Goal: Task Accomplishment & Management: Manage account settings

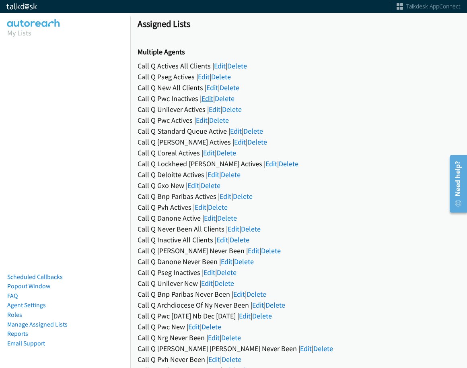
click at [209, 96] on link "Edit" at bounding box center [208, 98] width 12 height 9
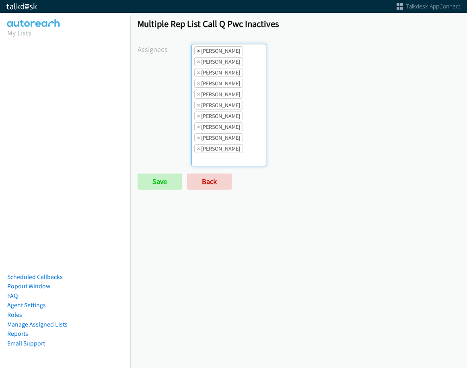
click at [197, 52] on span "×" at bounding box center [198, 51] width 3 height 8
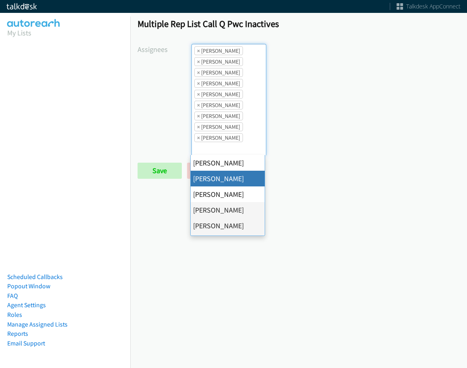
click at [197, 52] on span "×" at bounding box center [198, 51] width 3 height 8
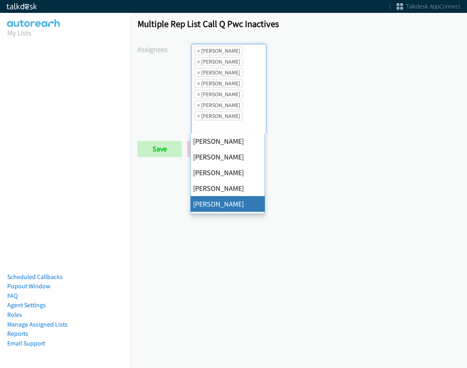
click at [197, 52] on span "×" at bounding box center [198, 51] width 3 height 8
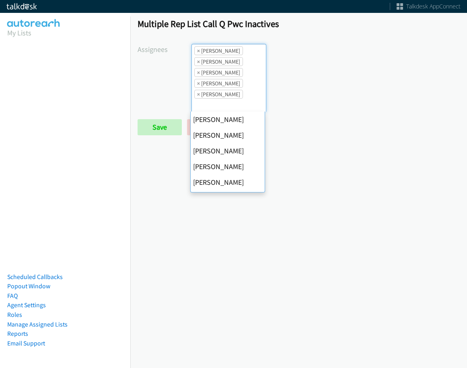
scroll to position [126, 0]
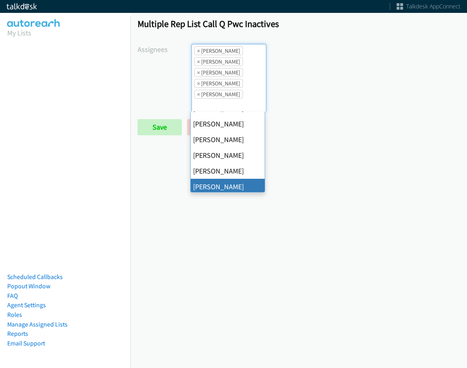
click at [197, 52] on span "×" at bounding box center [198, 51] width 3 height 8
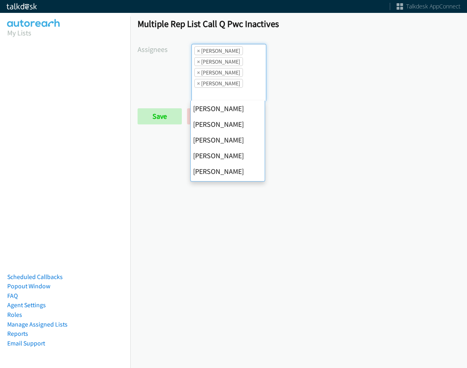
click at [197, 52] on span "×" at bounding box center [198, 51] width 3 height 8
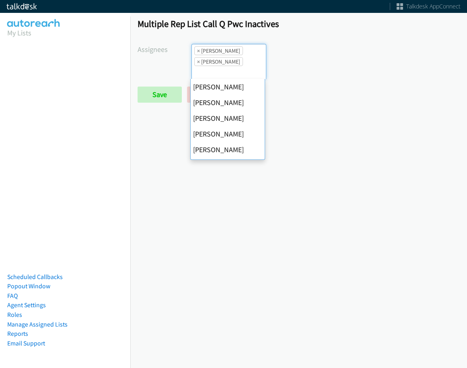
click at [197, 52] on span "×" at bounding box center [198, 51] width 3 height 8
select select "fd8c5d46-30db-44cb-8f0d-00da318b790a"
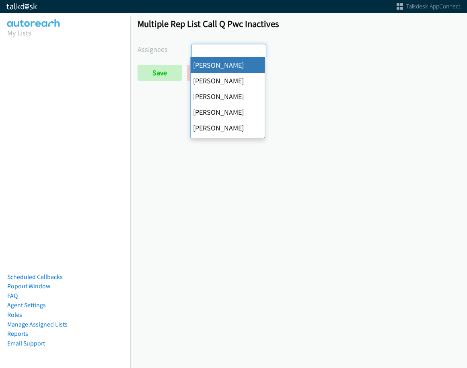
select select
click at [196, 52] on input "search" at bounding box center [206, 50] width 28 height 13
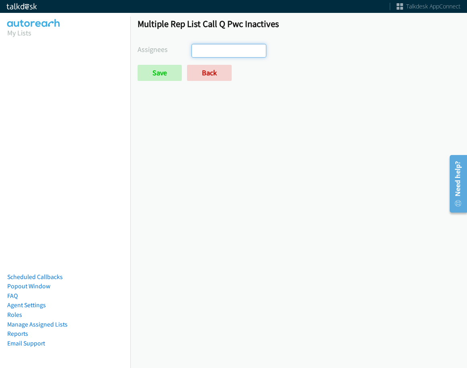
click at [196, 52] on input "search" at bounding box center [206, 50] width 28 height 13
click at [167, 72] on input "Save" at bounding box center [160, 73] width 44 height 16
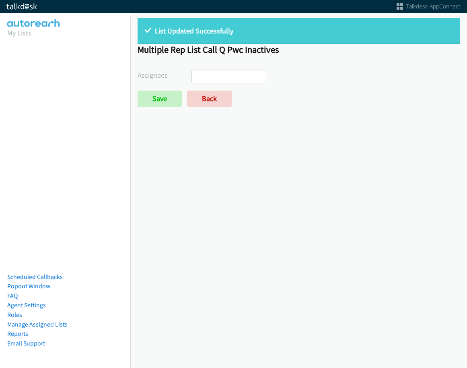
select select
click at [198, 95] on link "Back" at bounding box center [209, 99] width 45 height 16
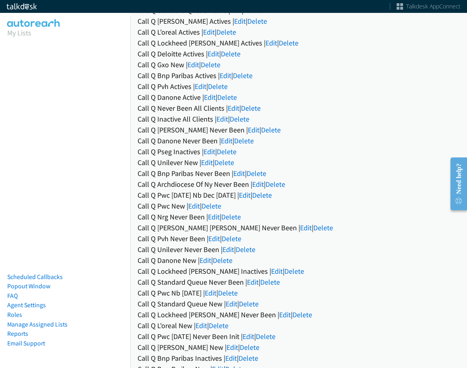
scroll to position [161, 0]
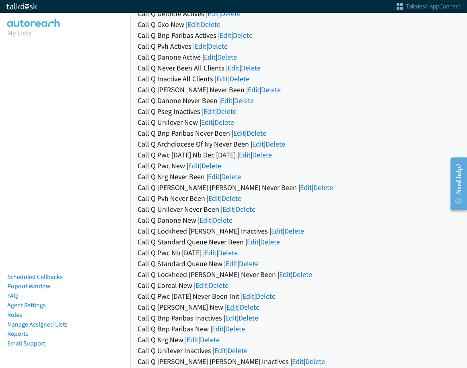
click at [227, 310] on link "Edit" at bounding box center [233, 306] width 12 height 9
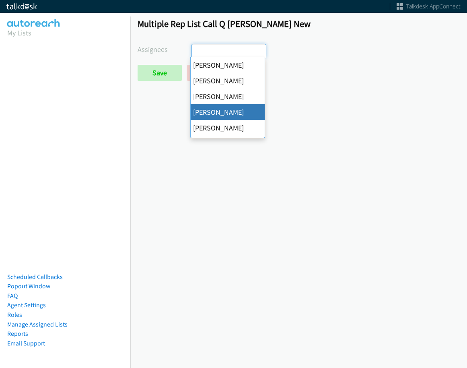
select select "d0419105-5ab7-42f4-854b-1efac0a4a5af"
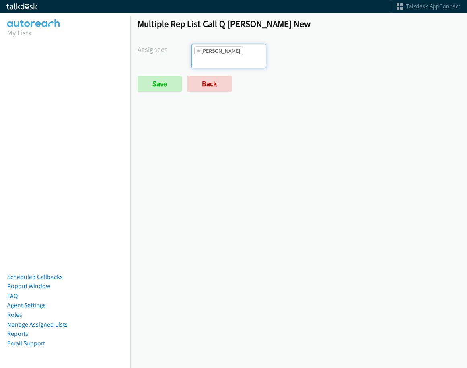
scroll to position [29, 0]
click at [243, 40] on div "Multiple Rep List Call Q [PERSON_NAME] New Assignees [PERSON_NAME] [PERSON_NAME…" at bounding box center [298, 58] width 337 height 95
click at [220, 55] on input "search" at bounding box center [206, 61] width 28 height 13
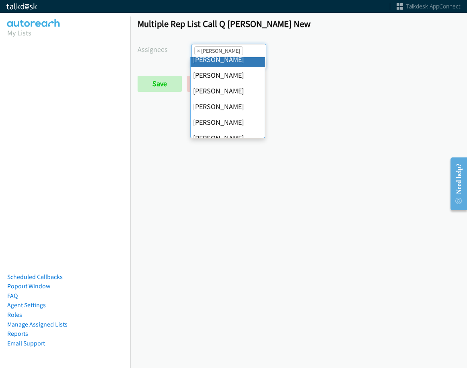
scroll to position [155, 0]
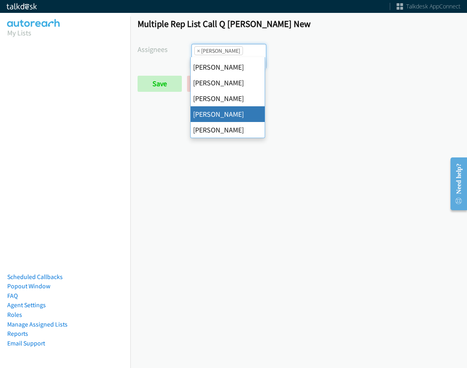
drag, startPoint x: 243, startPoint y: 118, endPoint x: 243, endPoint y: 113, distance: 4.8
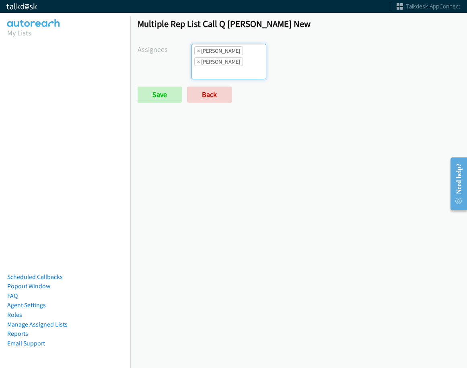
click at [242, 62] on ul "× [PERSON_NAME] × [PERSON_NAME]" at bounding box center [229, 61] width 74 height 35
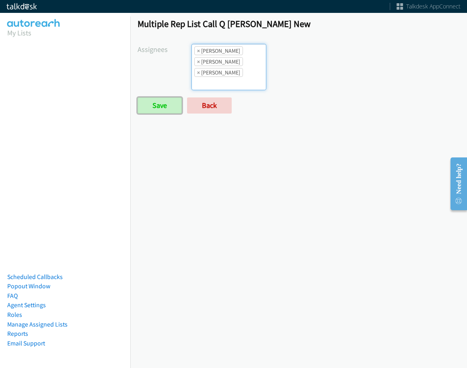
click at [171, 105] on input "Save" at bounding box center [160, 105] width 44 height 16
